Goal: Information Seeking & Learning: Compare options

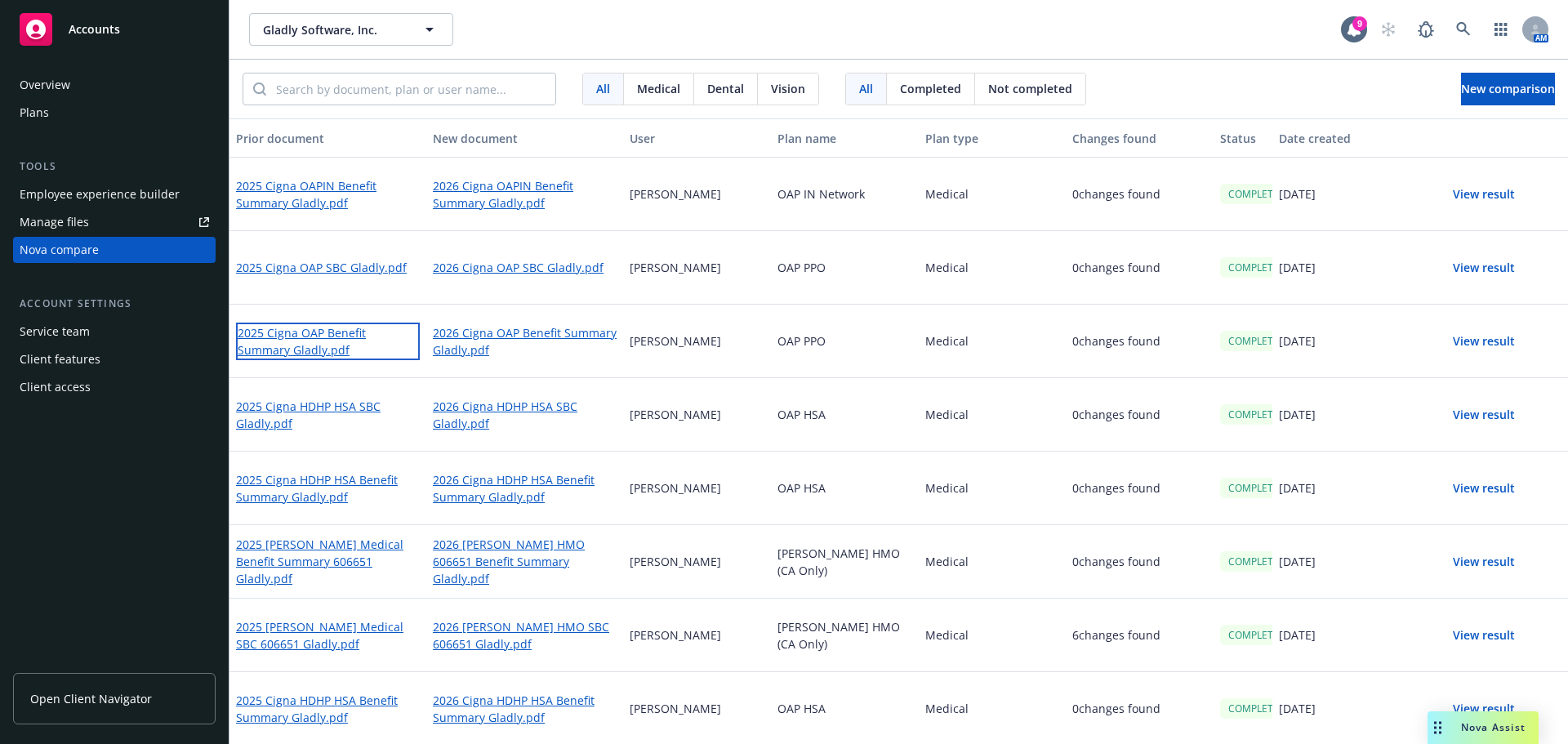
click at [323, 334] on link "2025 Cigna OAP Benefit Summary Gladly.pdf" at bounding box center [328, 341] width 184 height 37
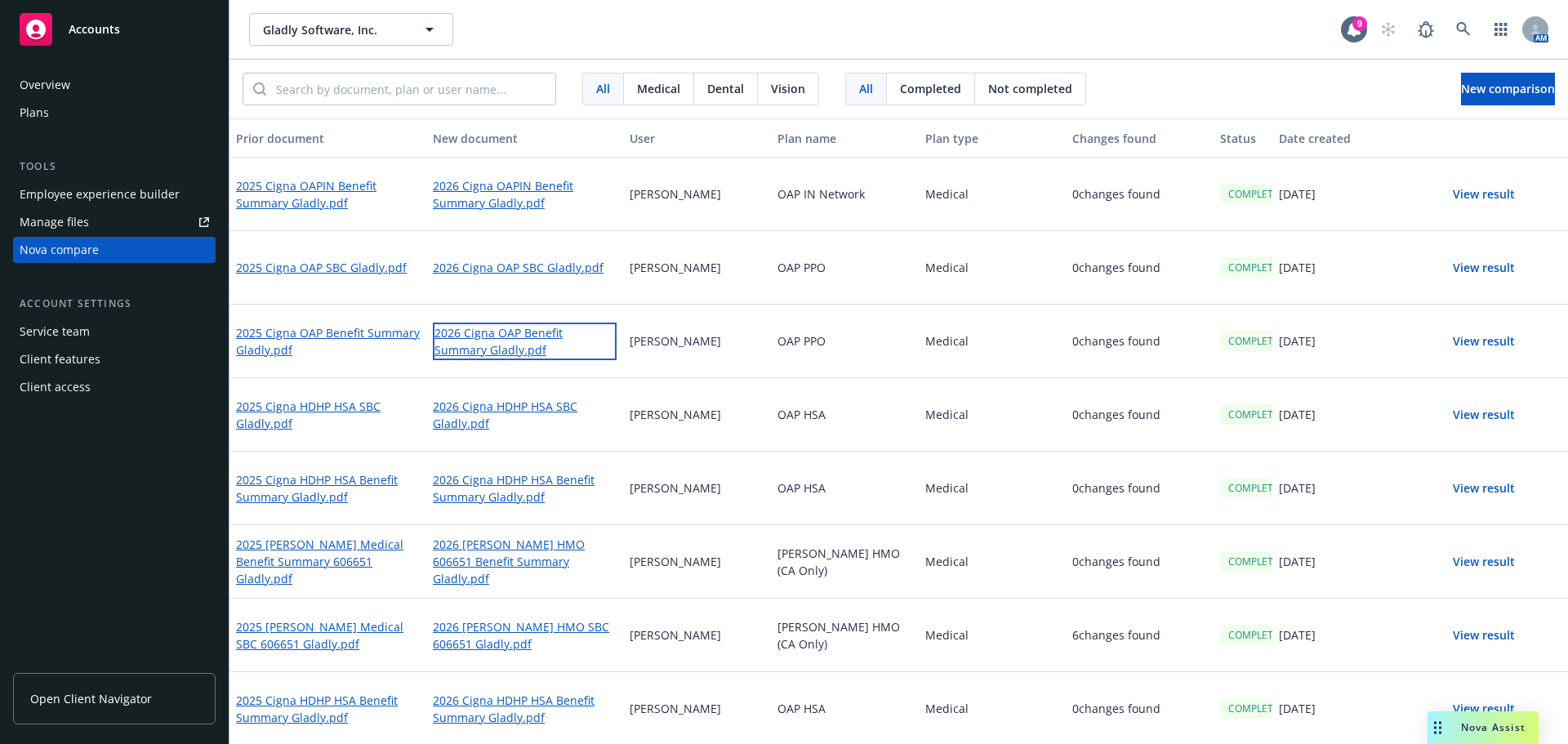
click at [457, 344] on link "2026 Cigna OAP Benefit Summary Gladly.pdf" at bounding box center [525, 341] width 184 height 37
